Goal: Book appointment/travel/reservation

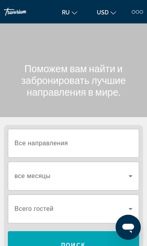
click at [102, 141] on input "Destination Все направления" at bounding box center [73, 143] width 118 height 9
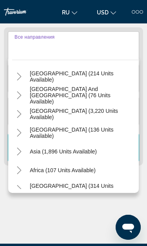
scroll to position [125, 0]
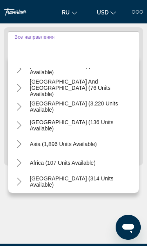
click at [84, 147] on span "Asia (1,896 units available)" at bounding box center [63, 144] width 67 height 6
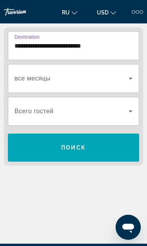
click at [95, 44] on input "**********" at bounding box center [73, 45] width 118 height 9
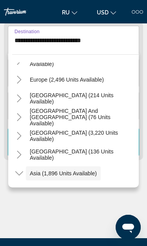
scroll to position [88, 0]
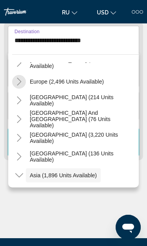
click at [24, 85] on mat-icon "Toggle Europe (2,496 units available)" at bounding box center [19, 82] width 14 height 14
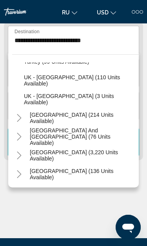
scroll to position [466, 0]
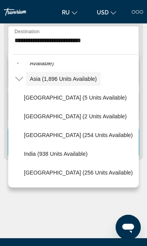
click at [21, 76] on icon "Toggle Asia (1,896 units available)" at bounding box center [19, 79] width 8 height 8
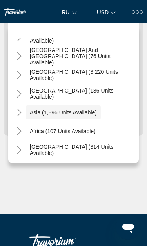
scroll to position [125, 0]
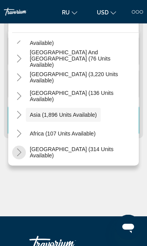
click at [25, 156] on mat-icon "Toggle Middle East (314 units available)" at bounding box center [19, 153] width 14 height 14
click at [103, 153] on span "[GEOGRAPHIC_DATA] (314 units available)" at bounding box center [82, 152] width 105 height 13
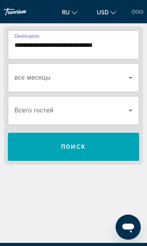
scroll to position [98, 0]
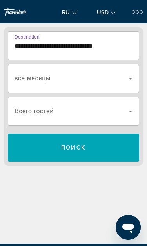
click at [120, 43] on input "**********" at bounding box center [73, 45] width 118 height 9
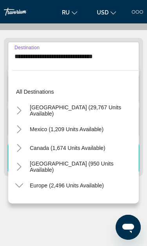
scroll to position [572, 0]
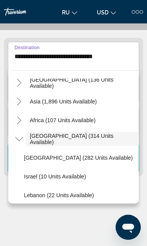
click at [61, 105] on span "Search widget" at bounding box center [63, 101] width 75 height 19
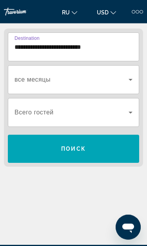
scroll to position [97, 0]
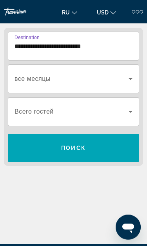
click at [76, 47] on input "**********" at bounding box center [73, 46] width 118 height 9
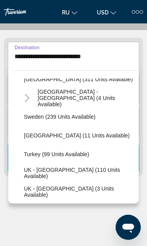
scroll to position [387, 0]
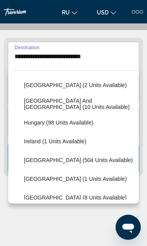
click at [78, 54] on input "**********" at bounding box center [73, 56] width 118 height 9
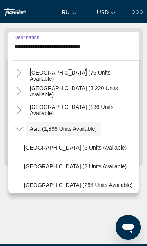
scroll to position [97, 0]
click at [21, 133] on mat-icon "Toggle Asia (1,896 units available)" at bounding box center [19, 129] width 14 height 14
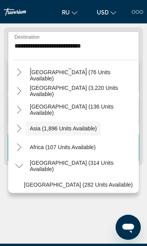
click at [23, 167] on mat-icon "Toggle Middle East (314 units available)" at bounding box center [19, 166] width 14 height 14
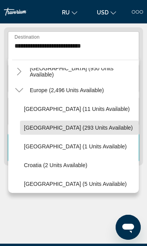
scroll to position [78, 0]
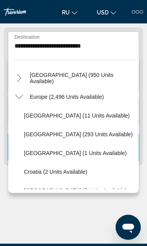
click at [20, 100] on icon "Toggle Europe (2,496 units available)" at bounding box center [19, 97] width 8 height 8
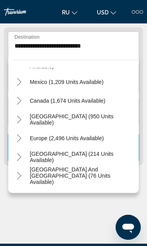
scroll to position [36, 0]
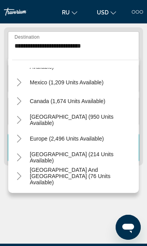
click at [25, 124] on mat-icon "Toggle Caribbean & Atlantic Islands (950 units available)" at bounding box center [19, 120] width 14 height 14
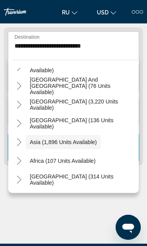
scroll to position [277, 0]
click at [25, 145] on mat-icon "Toggle Asia (1,896 units available)" at bounding box center [19, 143] width 14 height 14
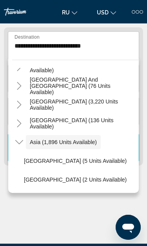
click at [92, 163] on span "[GEOGRAPHIC_DATA] (5 units available)" at bounding box center [75, 161] width 102 height 6
type input "**********"
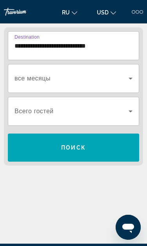
click at [129, 82] on icon "Search widget" at bounding box center [129, 78] width 9 height 9
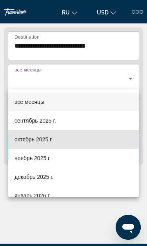
click at [62, 144] on mat-option "октябрь 2025 г." at bounding box center [73, 139] width 130 height 19
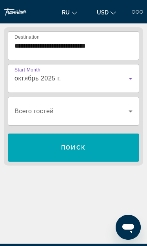
click at [107, 146] on span "Search widget" at bounding box center [73, 147] width 131 height 19
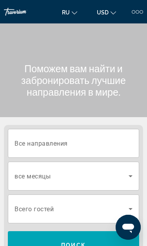
click at [86, 142] on input "Destination Все направления" at bounding box center [73, 143] width 118 height 9
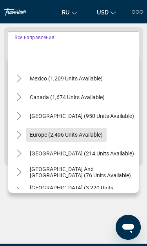
scroll to position [41, 0]
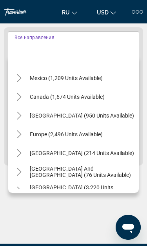
click at [25, 136] on mat-icon "Toggle Europe (2,496 units available)" at bounding box center [19, 135] width 14 height 14
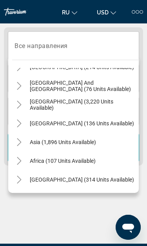
scroll to position [521, 0]
click at [21, 147] on mat-icon "Toggle Asia (1,896 units available)" at bounding box center [19, 143] width 14 height 14
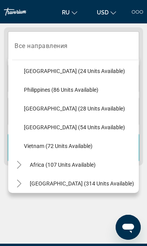
scroll to position [724, 0]
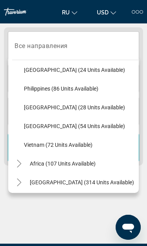
click at [90, 129] on span "Search widget" at bounding box center [79, 126] width 118 height 19
type input "**********"
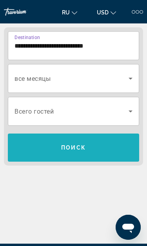
click at [115, 149] on span "Search widget" at bounding box center [73, 147] width 131 height 19
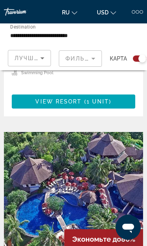
scroll to position [1366, 0]
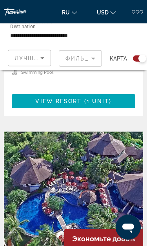
click at [118, 166] on img "Main content" at bounding box center [73, 194] width 139 height 125
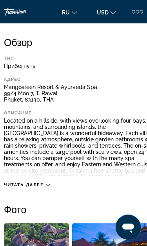
scroll to position [191, 0]
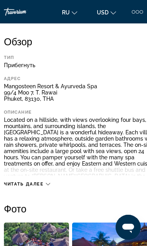
click at [50, 182] on div "Читать далее" at bounding box center [27, 184] width 46 height 5
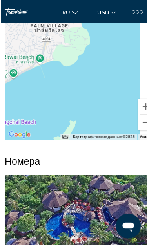
scroll to position [1599, 0]
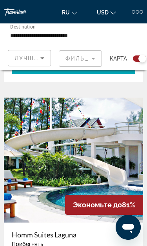
scroll to position [1097, 0]
click at [124, 123] on img "Main content" at bounding box center [73, 160] width 139 height 125
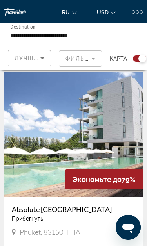
scroll to position [2312, 0]
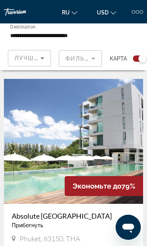
click at [115, 110] on img "Main content" at bounding box center [73, 141] width 139 height 125
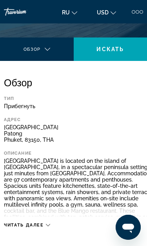
scroll to position [154, 0]
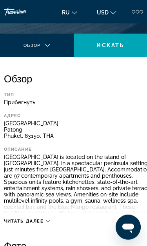
click at [53, 215] on div "Читать далее" at bounding box center [80, 213] width 153 height 21
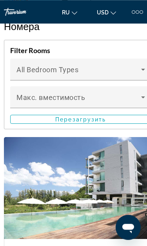
click at [138, 102] on icon "Main content" at bounding box center [142, 97] width 9 height 9
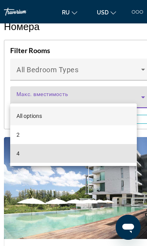
click at [120, 155] on mat-option "4" at bounding box center [73, 153] width 126 height 19
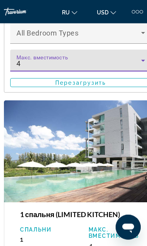
click at [112, 92] on span "Main content" at bounding box center [81, 82] width 140 height 19
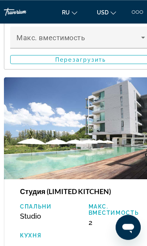
scroll to position [1809, 0]
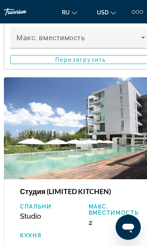
click at [121, 69] on span "Main content" at bounding box center [81, 59] width 140 height 19
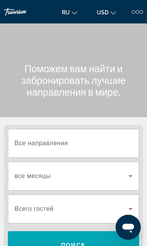
click at [95, 141] on input "Destination Все направления" at bounding box center [73, 143] width 118 height 9
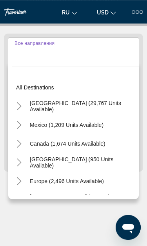
scroll to position [98, 0]
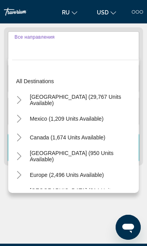
click at [89, 170] on span "Search widget" at bounding box center [67, 175] width 82 height 19
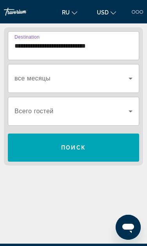
click at [90, 46] on input "**********" at bounding box center [73, 45] width 118 height 9
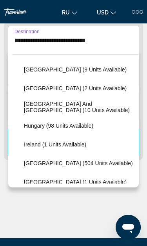
scroll to position [235, 0]
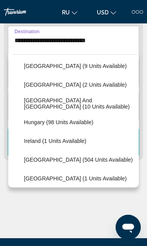
click at [81, 89] on span "Search widget" at bounding box center [79, 84] width 118 height 19
type input "**********"
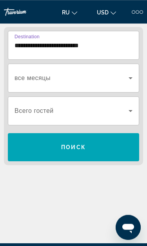
scroll to position [98, 0]
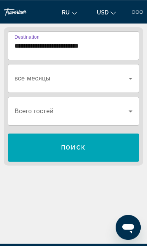
click at [127, 79] on icon "Search widget" at bounding box center [129, 78] width 9 height 9
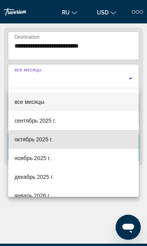
click at [89, 140] on mat-option "октябрь 2025 г." at bounding box center [73, 139] width 130 height 19
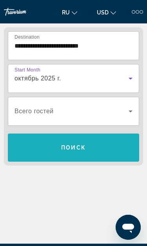
click at [106, 149] on span "Search widget" at bounding box center [73, 147] width 131 height 19
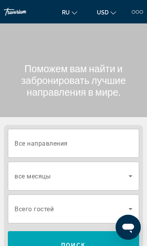
click at [86, 141] on input "Destination Все направления" at bounding box center [73, 143] width 118 height 9
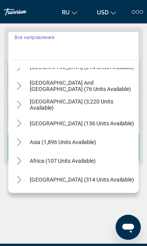
scroll to position [127, 0]
click at [22, 142] on icon "Toggle Asia (1,896 units available)" at bounding box center [19, 142] width 8 height 8
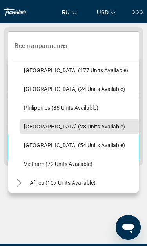
scroll to position [315, 0]
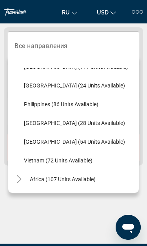
click at [94, 145] on span "Search widget" at bounding box center [79, 142] width 118 height 19
type input "**********"
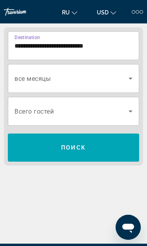
click at [129, 76] on icon "Search widget" at bounding box center [129, 78] width 9 height 9
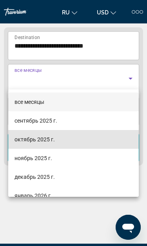
click at [54, 144] on span "октябрь 2025 г." at bounding box center [34, 139] width 40 height 9
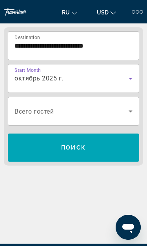
click at [103, 149] on span "Search widget" at bounding box center [73, 147] width 131 height 19
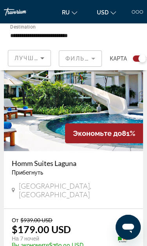
scroll to position [246, 0]
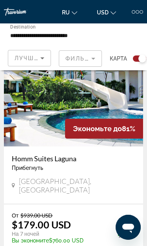
click at [120, 95] on img "Main content" at bounding box center [73, 83] width 139 height 125
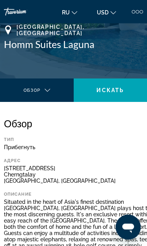
scroll to position [109, 0]
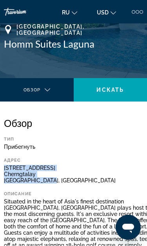
click at [90, 194] on div "Описание" at bounding box center [71, 194] width 134 height 5
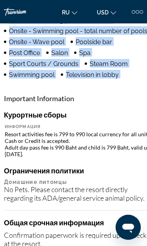
scroll to position [731, 0]
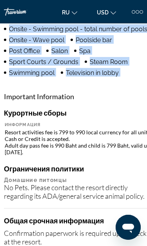
click at [69, 156] on td "Resort activities fee is 799 to 990 local currency for all units. Cash or Credi…" at bounding box center [81, 142] width 152 height 27
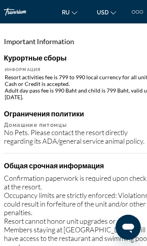
scroll to position [787, 0]
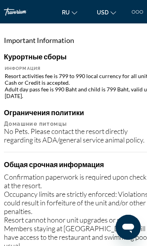
click at [54, 144] on div "No Pets. Please contact the resort directly regarding its ADA/general service a…" at bounding box center [81, 135] width 154 height 17
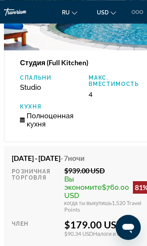
scroll to position [1563, 0]
